Goal: Task Accomplishment & Management: Manage account settings

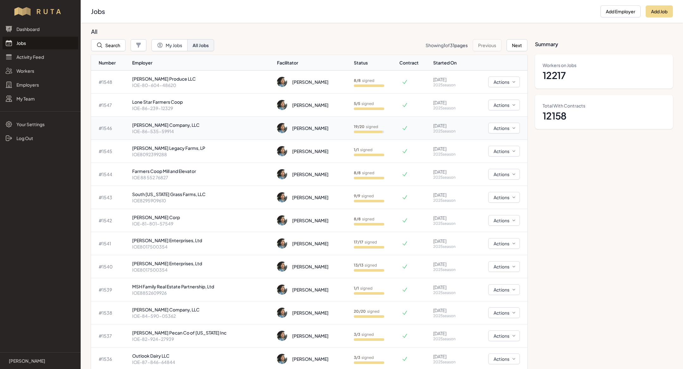
click at [203, 133] on p "IOE-86-535-59914" at bounding box center [202, 131] width 140 height 6
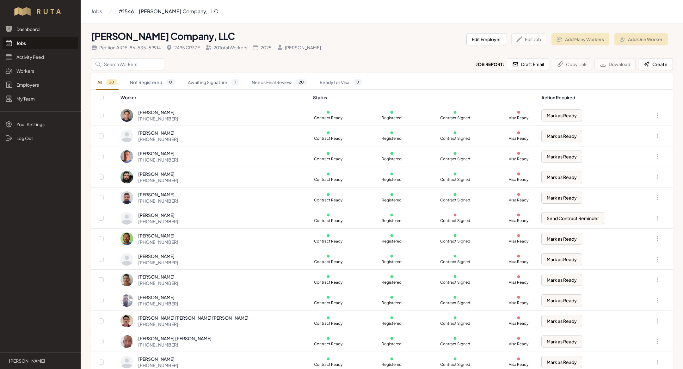
click at [24, 44] on link "Jobs" at bounding box center [41, 43] width 76 height 13
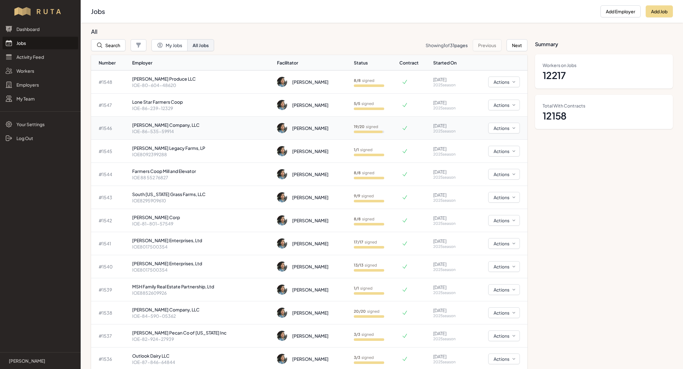
click at [169, 129] on p "IOE-86-535-59914" at bounding box center [202, 131] width 140 height 6
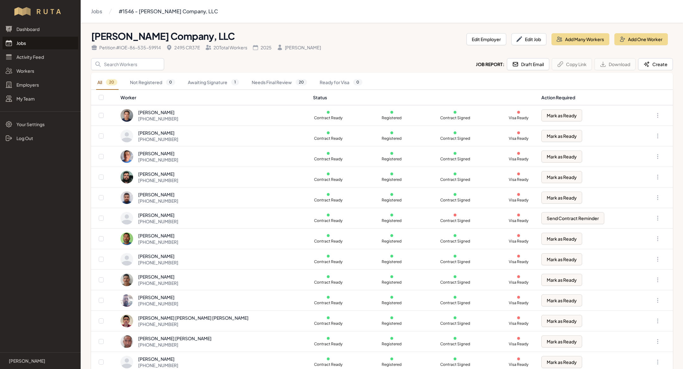
click at [33, 38] on link "Jobs" at bounding box center [41, 43] width 76 height 13
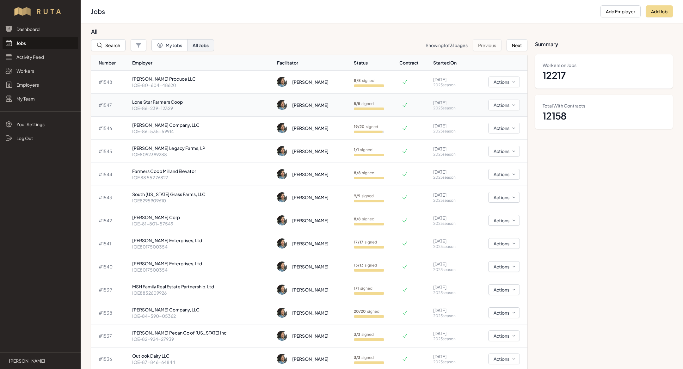
click at [156, 104] on p "Lone Star Farmers Coop" at bounding box center [202, 102] width 140 height 6
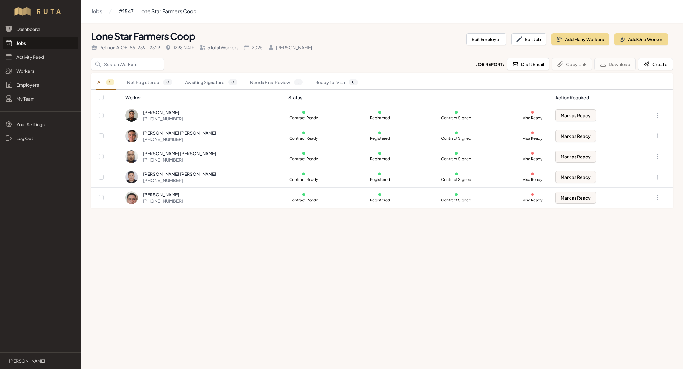
click at [41, 43] on link "Jobs" at bounding box center [41, 43] width 76 height 13
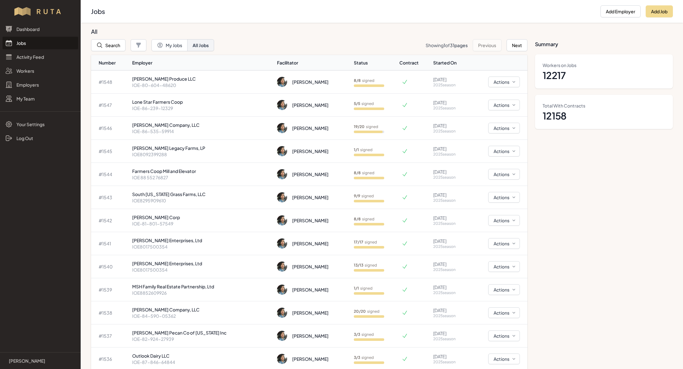
click at [44, 44] on link "Jobs" at bounding box center [41, 43] width 76 height 13
click at [120, 48] on button "Search" at bounding box center [108, 45] width 34 height 12
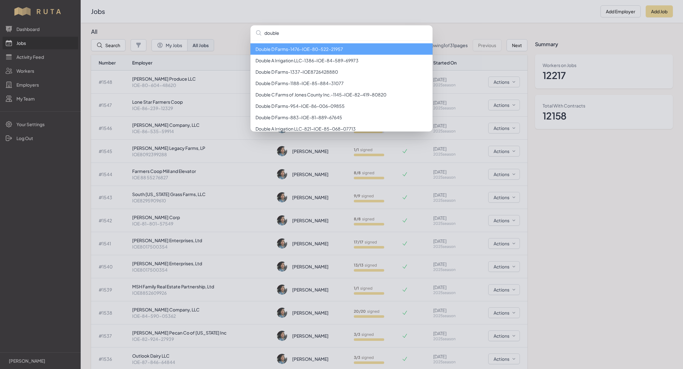
type input "double d"
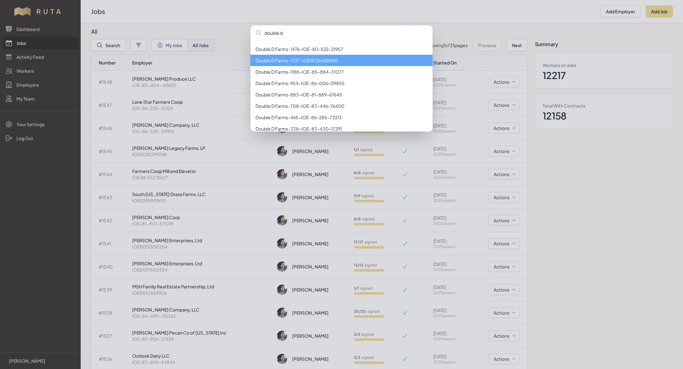
click at [296, 59] on li "Double D Farms - 1337 - IOE8726428880" at bounding box center [342, 60] width 182 height 11
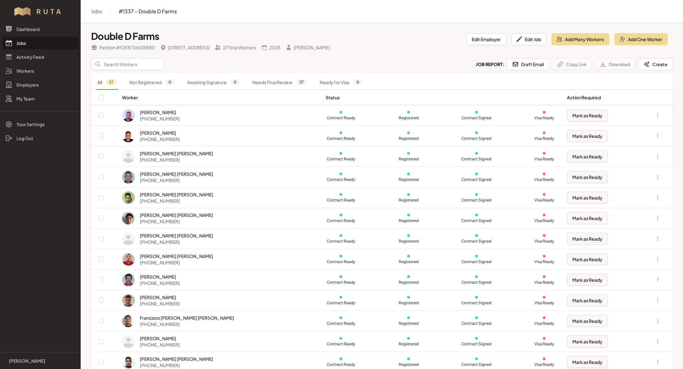
click at [35, 40] on link "Jobs" at bounding box center [41, 43] width 76 height 13
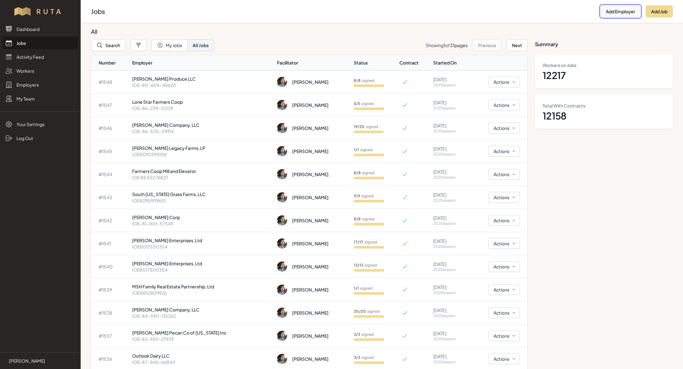
click at [618, 15] on button "Add Employer" at bounding box center [621, 11] width 40 height 12
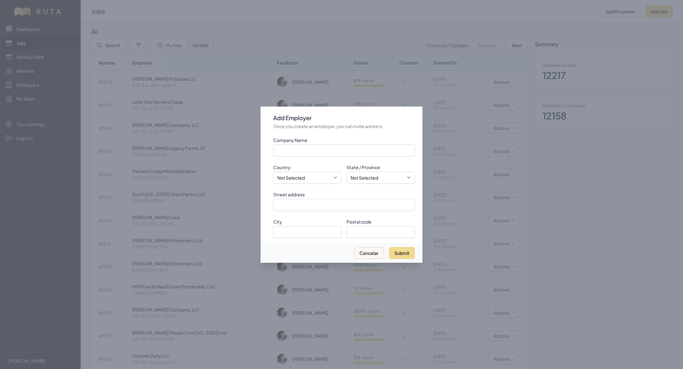
click at [535, 28] on div at bounding box center [341, 184] width 683 height 369
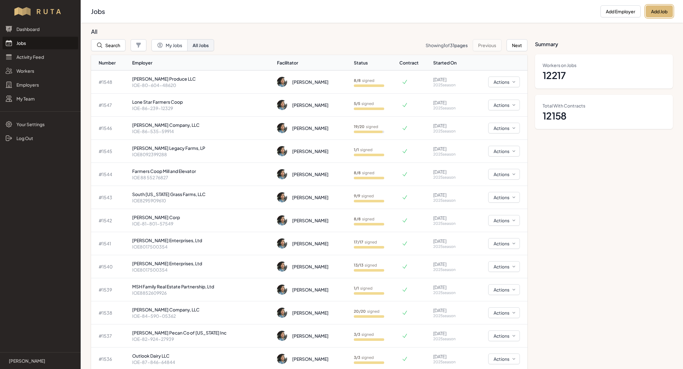
click at [657, 9] on button "Add Job" at bounding box center [659, 11] width 27 height 12
select select "2023"
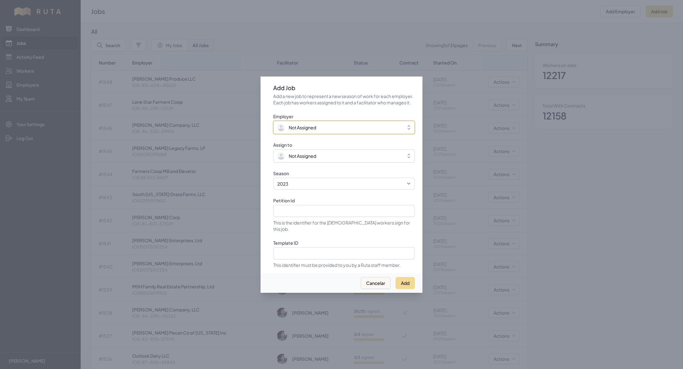
click at [343, 125] on button "Not Assigned" at bounding box center [344, 127] width 142 height 13
click at [327, 187] on select "2021 2022 2023 2024 2025" at bounding box center [344, 183] width 142 height 12
select select "2025"
click at [273, 180] on select "2021 2022 2023 2024 2025" at bounding box center [344, 183] width 142 height 12
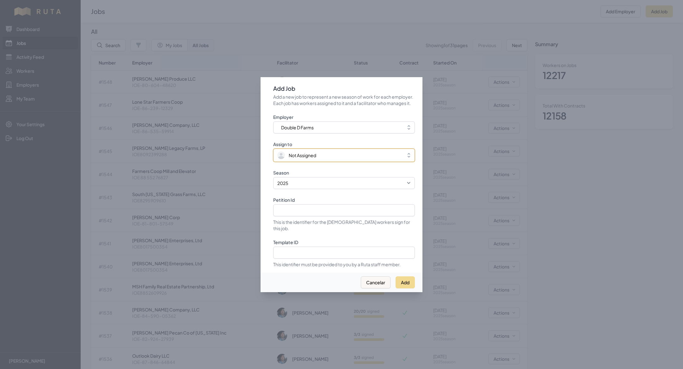
click at [319, 159] on span "Not Assigned" at bounding box center [339, 156] width 125 height 8
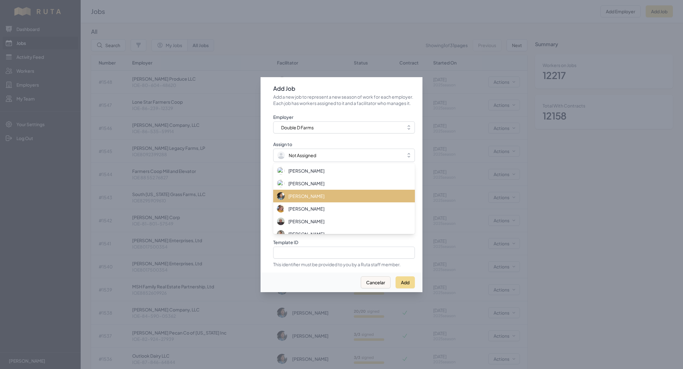
click at [313, 200] on div "[PERSON_NAME]" at bounding box center [340, 196] width 127 height 8
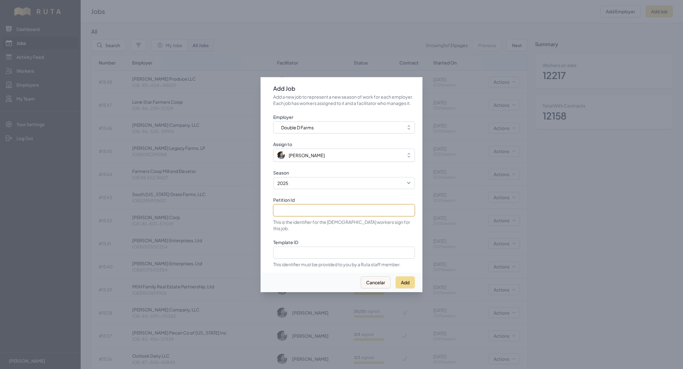
click at [305, 216] on input "Petition Id" at bounding box center [344, 210] width 142 height 12
paste input "IOE-81-381-16487"
type input "IOE-81-381-16487"
click at [409, 278] on button "Add" at bounding box center [405, 282] width 19 height 12
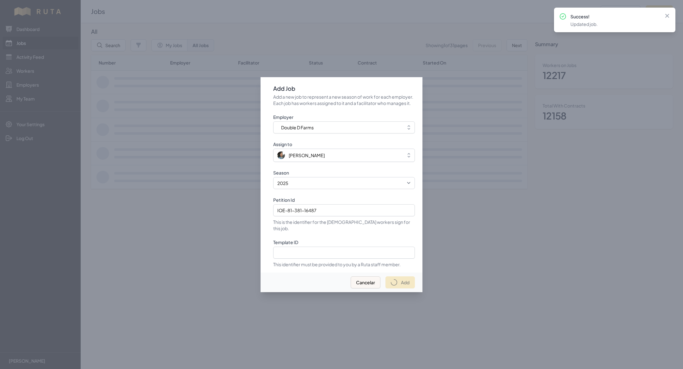
click at [294, 38] on div at bounding box center [341, 184] width 683 height 369
select select "2023"
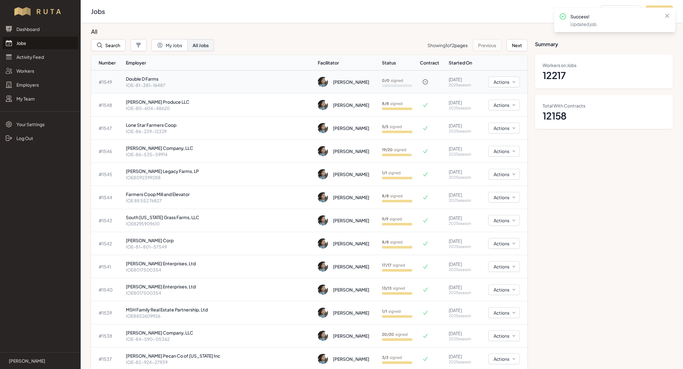
click at [195, 83] on p "IOE-81-381-16487" at bounding box center [219, 85] width 187 height 6
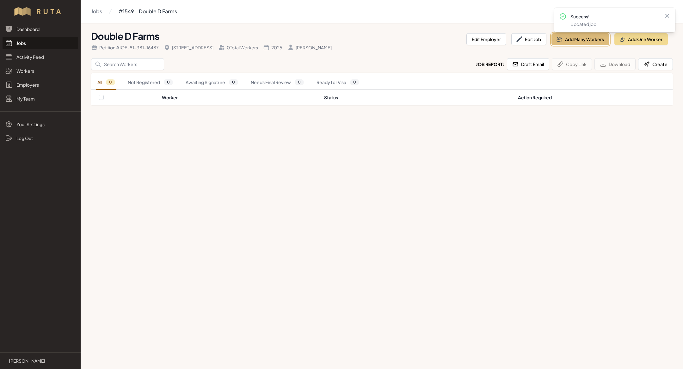
click at [593, 38] on button "Add Many Workers" at bounding box center [581, 39] width 58 height 12
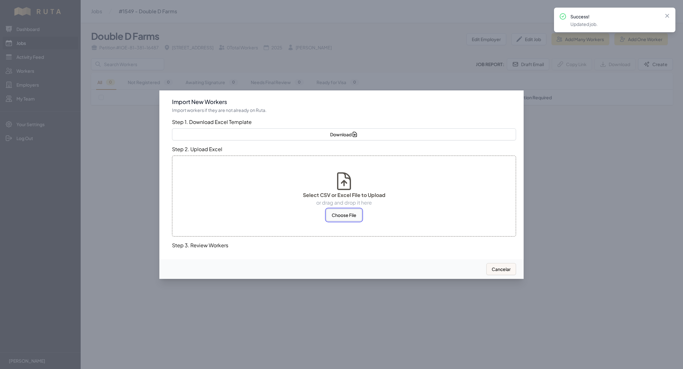
click at [357, 211] on button "Choose File" at bounding box center [343, 215] width 35 height 12
select select "MX"
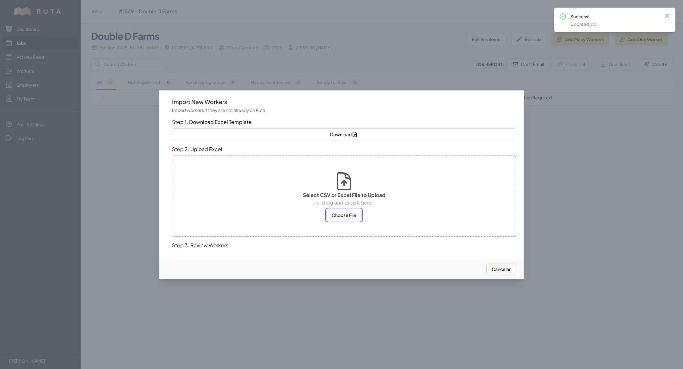
select select "MX"
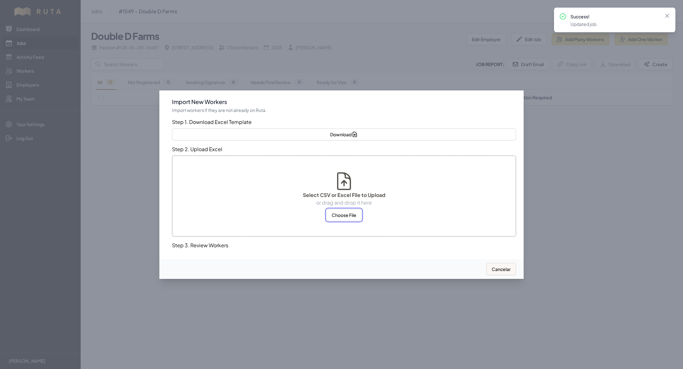
select select "MX"
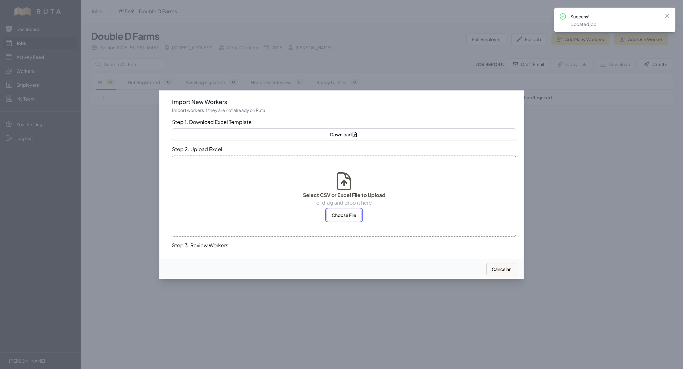
select select "MX"
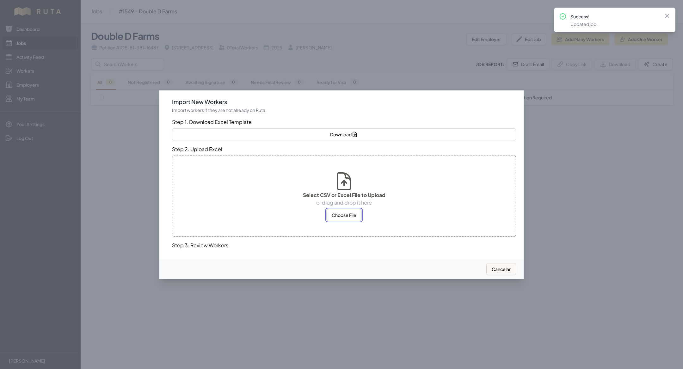
select select "MX"
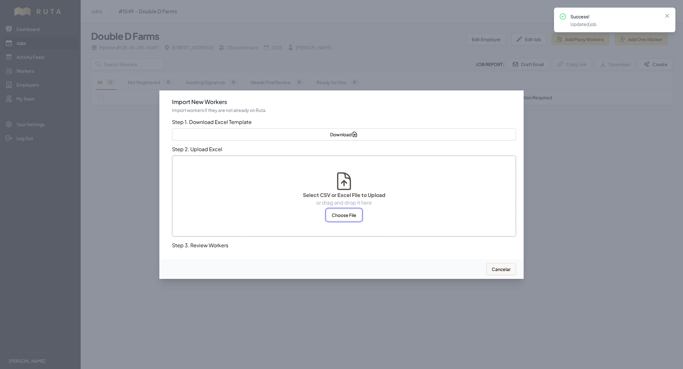
select select "MX"
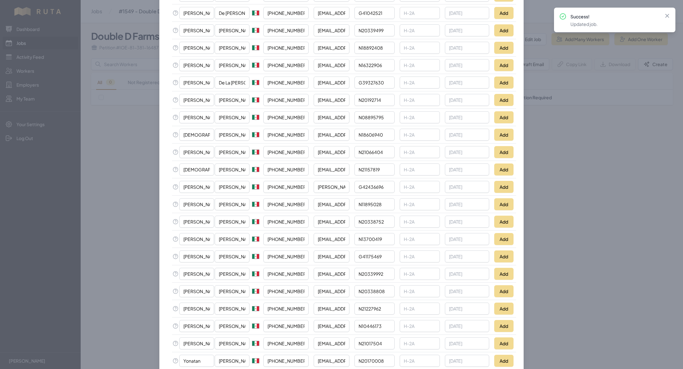
scroll to position [321, 0]
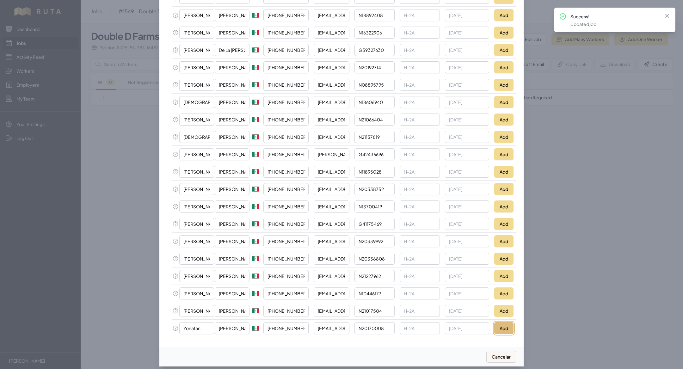
click at [500, 322] on button "Add" at bounding box center [503, 328] width 19 height 12
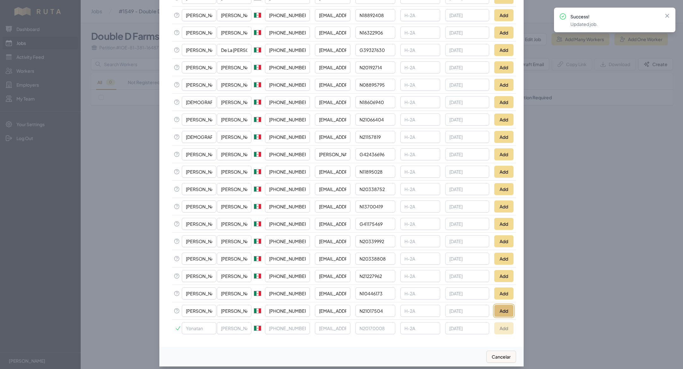
click at [502, 306] on button "Add" at bounding box center [503, 311] width 19 height 12
click at [502, 288] on button "Add" at bounding box center [503, 294] width 19 height 12
click at [501, 270] on button "Add" at bounding box center [503, 276] width 19 height 12
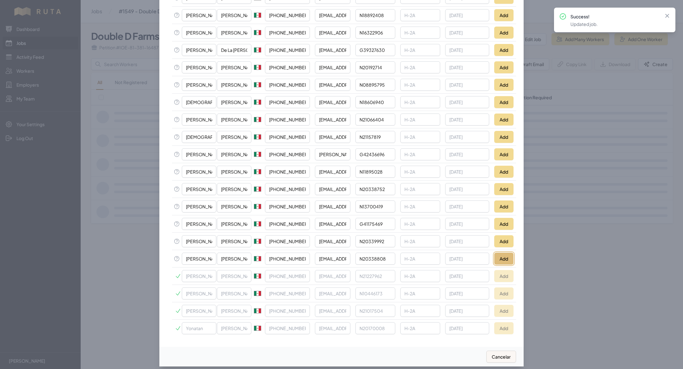
click at [500, 253] on button "Add" at bounding box center [503, 259] width 19 height 12
click at [502, 235] on button "Add" at bounding box center [503, 241] width 19 height 12
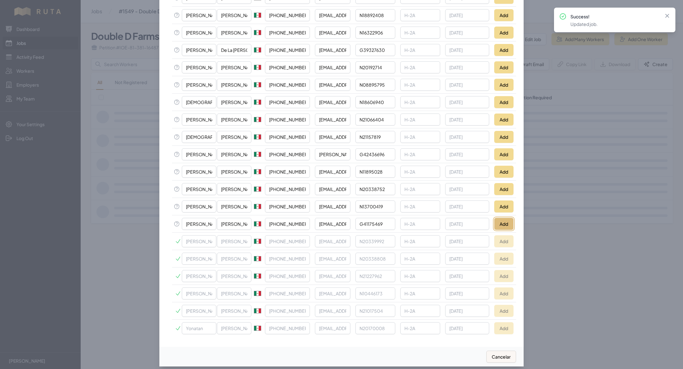
click at [505, 220] on button "Add" at bounding box center [503, 224] width 19 height 12
click at [506, 203] on button "Add" at bounding box center [503, 207] width 19 height 12
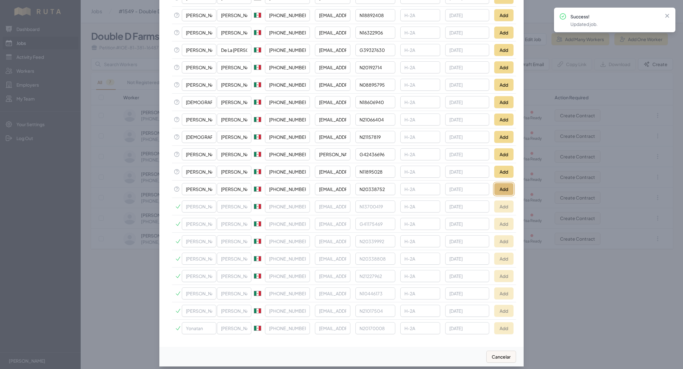
click at [505, 183] on button "Add" at bounding box center [503, 189] width 19 height 12
click at [506, 168] on button "Add" at bounding box center [503, 172] width 19 height 12
click at [506, 148] on button "Add" at bounding box center [503, 154] width 19 height 12
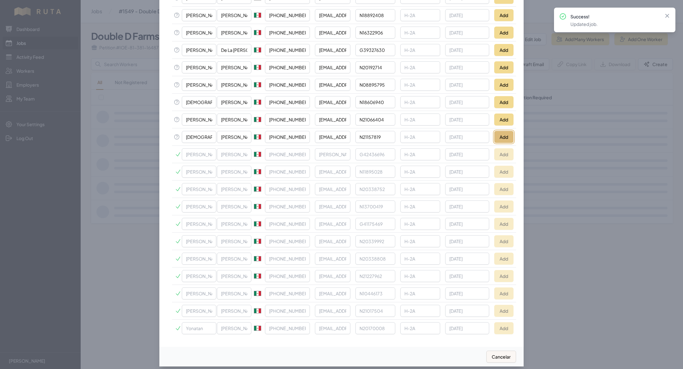
click at [505, 133] on button "Add" at bounding box center [503, 137] width 19 height 12
click at [504, 121] on button "Add" at bounding box center [503, 120] width 19 height 12
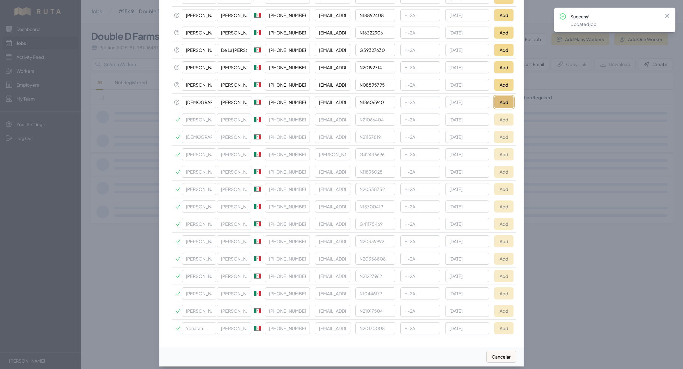
click at [503, 96] on button "Add" at bounding box center [503, 102] width 19 height 12
click at [504, 80] on button "Add" at bounding box center [503, 85] width 19 height 12
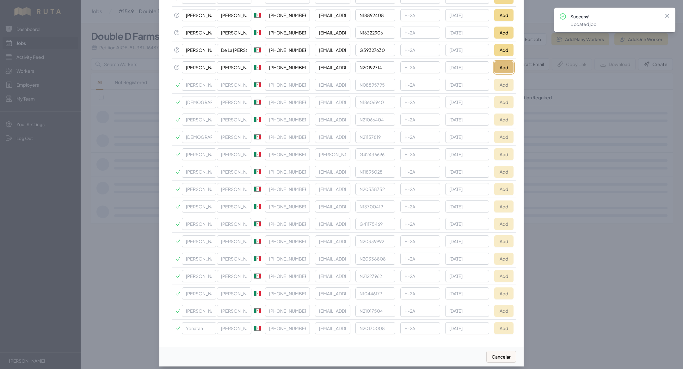
click at [504, 62] on button "Add" at bounding box center [503, 67] width 19 height 12
click at [504, 49] on button "Add" at bounding box center [503, 50] width 19 height 12
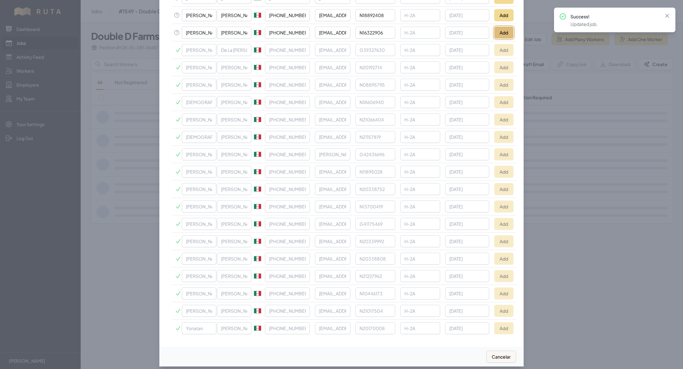
click at [502, 30] on button "Add" at bounding box center [503, 33] width 19 height 12
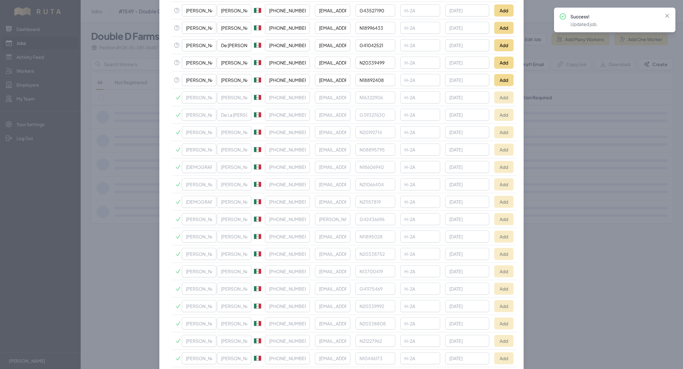
scroll to position [249, 0]
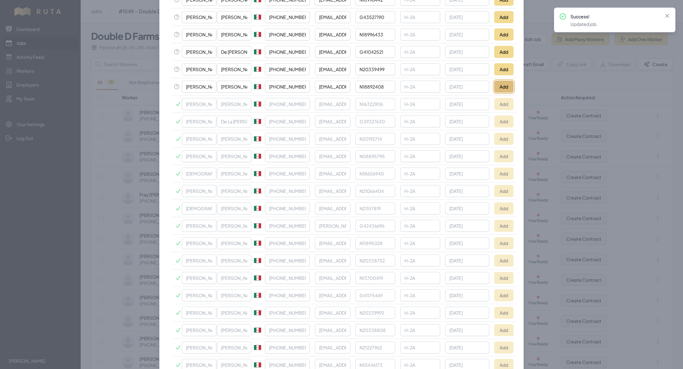
click at [501, 87] on button "Add" at bounding box center [503, 87] width 19 height 12
click at [500, 66] on button "Add" at bounding box center [503, 69] width 19 height 12
click at [505, 53] on button "Add" at bounding box center [503, 52] width 19 height 12
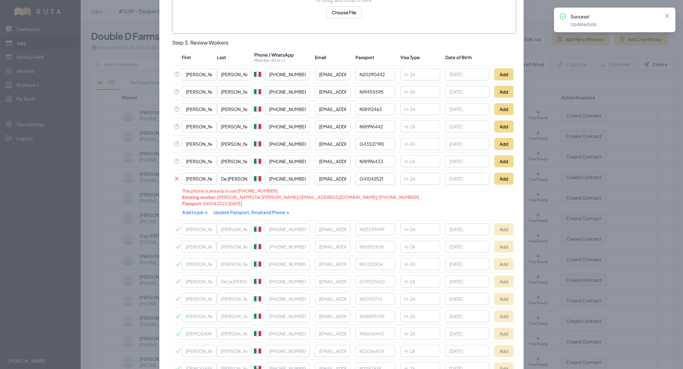
scroll to position [114, 0]
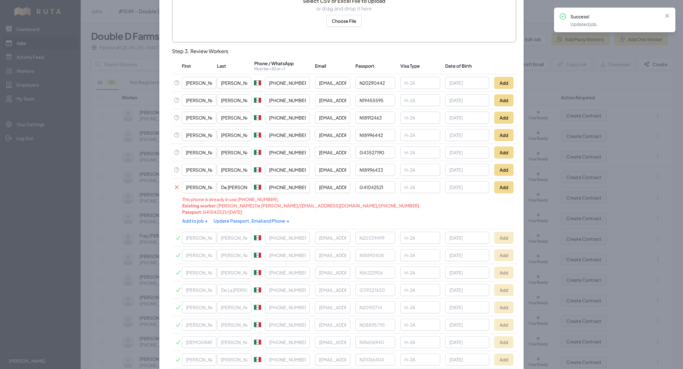
click at [248, 218] on link "Update Passport, Email and Phone →" at bounding box center [252, 221] width 76 height 6
click at [204, 218] on link "Add to job →" at bounding box center [195, 221] width 26 height 6
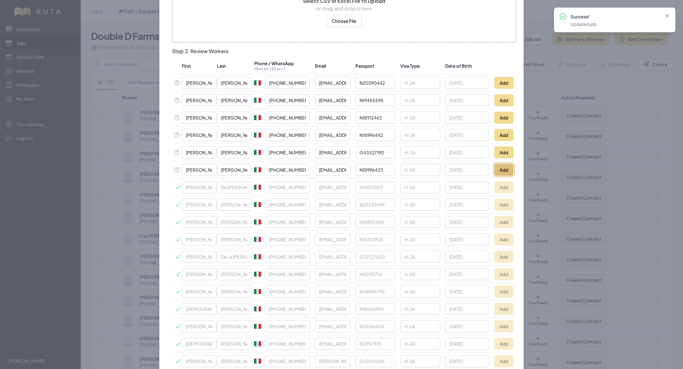
click at [506, 167] on button "Add" at bounding box center [503, 170] width 19 height 12
click at [505, 151] on button "Add" at bounding box center [503, 152] width 19 height 12
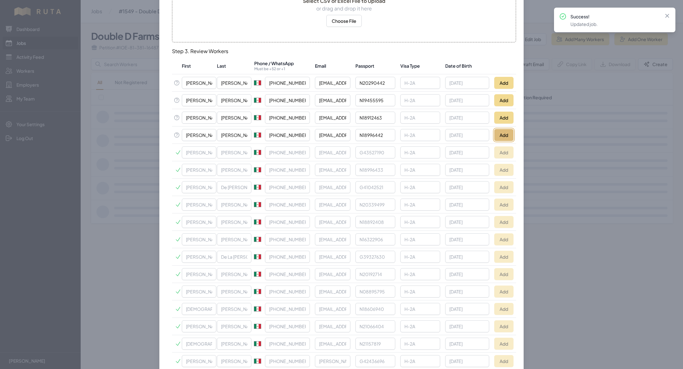
click at [503, 133] on button "Add" at bounding box center [503, 135] width 19 height 12
click at [503, 119] on button "Add" at bounding box center [503, 118] width 19 height 12
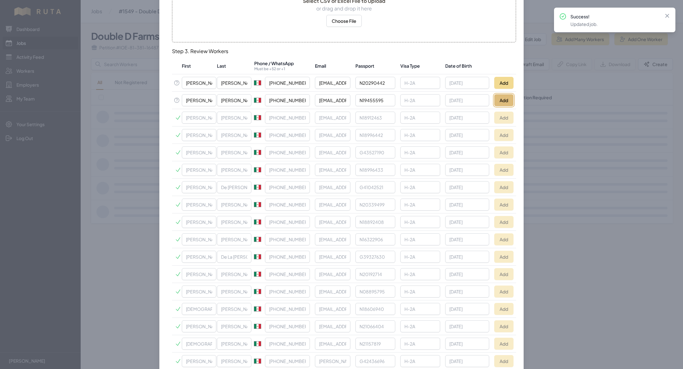
click at [504, 102] on button "Add" at bounding box center [503, 100] width 19 height 12
click at [505, 84] on button "Add" at bounding box center [503, 83] width 19 height 12
click at [116, 37] on div at bounding box center [341, 184] width 683 height 369
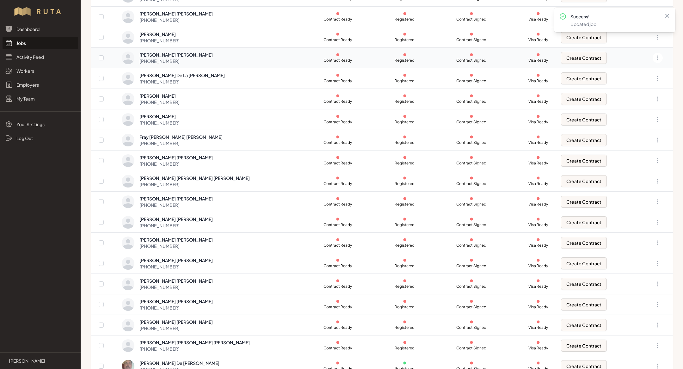
scroll to position [0, 0]
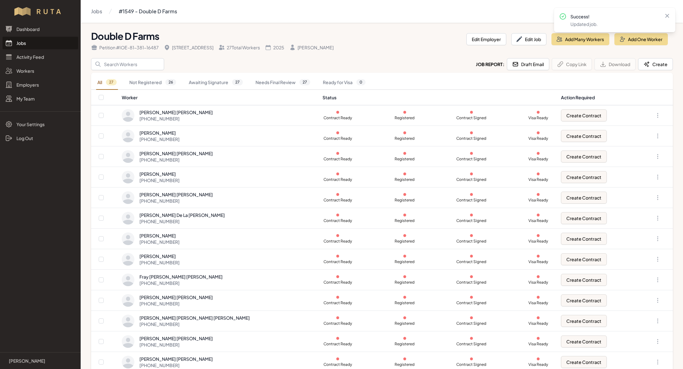
click at [54, 41] on link "Jobs" at bounding box center [41, 43] width 76 height 13
click at [42, 45] on link "Jobs" at bounding box center [41, 43] width 76 height 13
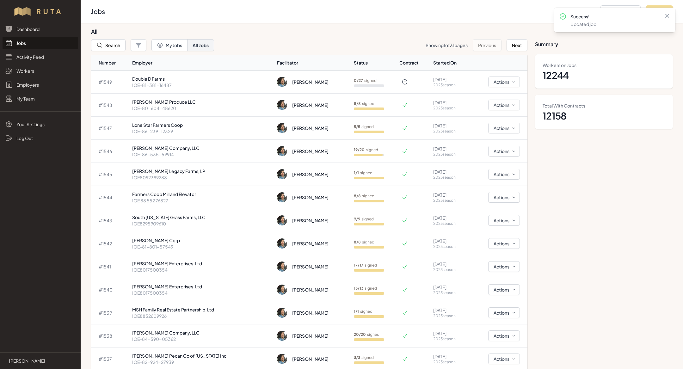
click at [48, 43] on link "Jobs" at bounding box center [41, 43] width 76 height 13
click at [170, 145] on p "[PERSON_NAME] Company, LLC" at bounding box center [202, 148] width 140 height 6
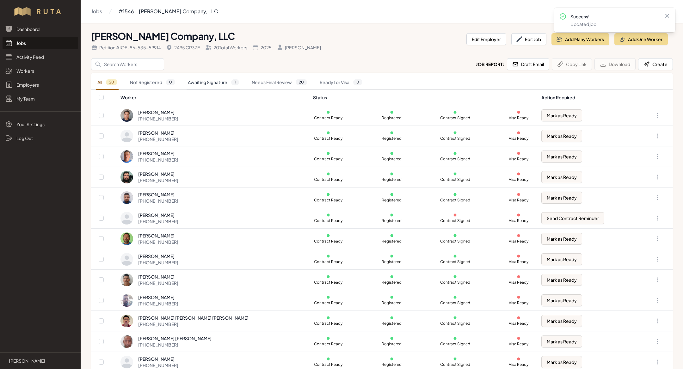
click at [221, 80] on link "Awaiting Signature 1" at bounding box center [214, 82] width 54 height 15
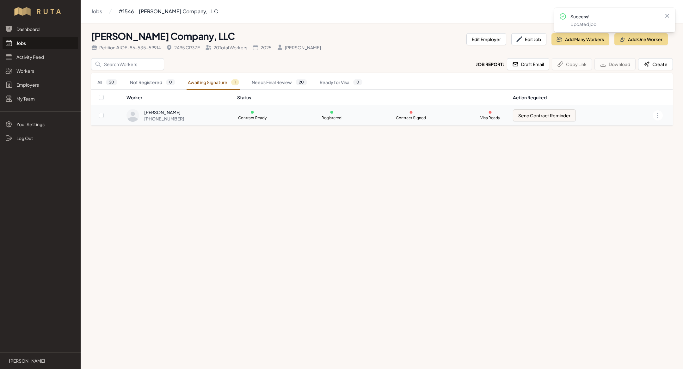
click at [230, 108] on td "[PERSON_NAME] [PHONE_NUMBER]" at bounding box center [179, 115] width 107 height 21
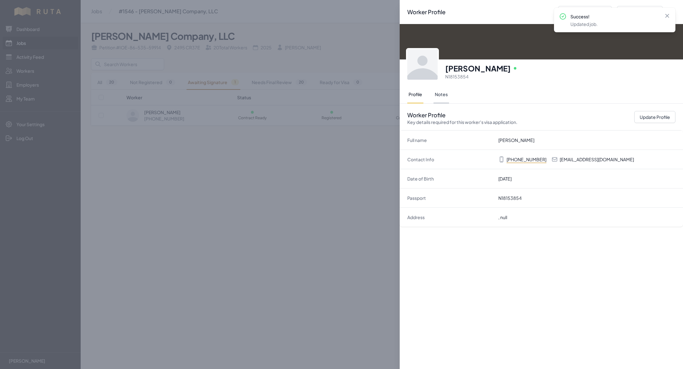
click at [448, 96] on button "Notes" at bounding box center [442, 95] width 16 height 18
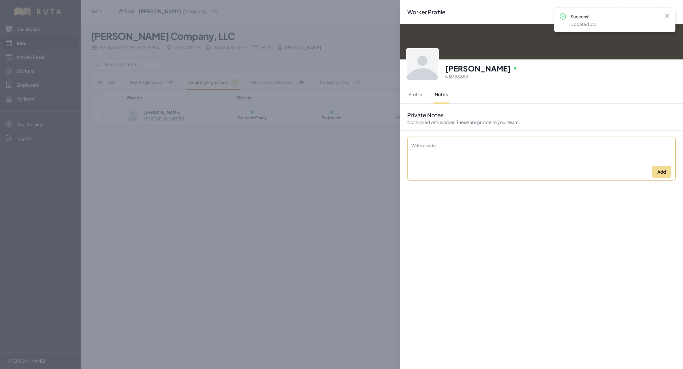
click at [458, 149] on textarea "Description" at bounding box center [542, 146] width 268 height 18
type textarea "no puede firmar su contrato en Ruta"
click at [662, 170] on button "Add" at bounding box center [661, 172] width 19 height 12
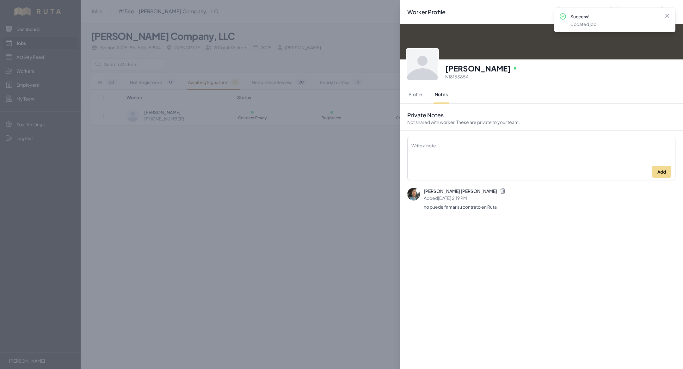
click at [183, 210] on div "Worker Profile Previous Worker Next Worker Close panel [PERSON_NAME] Online N18…" at bounding box center [341, 184] width 683 height 369
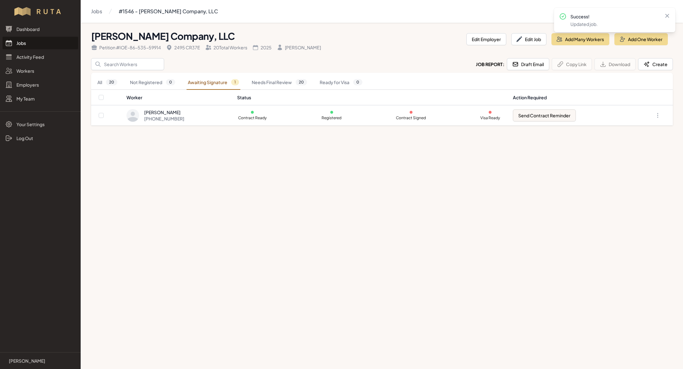
click at [25, 45] on link "Jobs" at bounding box center [41, 43] width 76 height 13
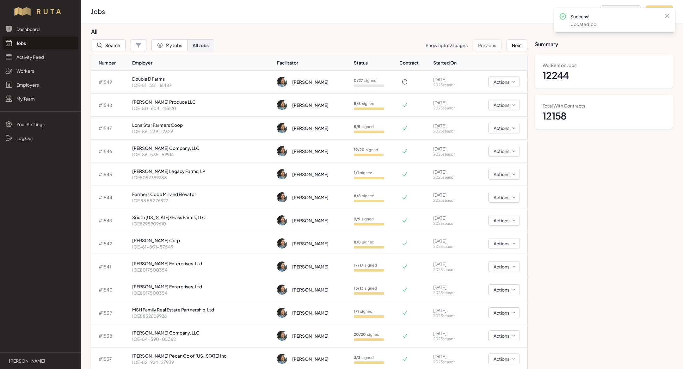
click at [28, 46] on link "Jobs" at bounding box center [41, 43] width 76 height 13
